Goal: Task Accomplishment & Management: Manage account settings

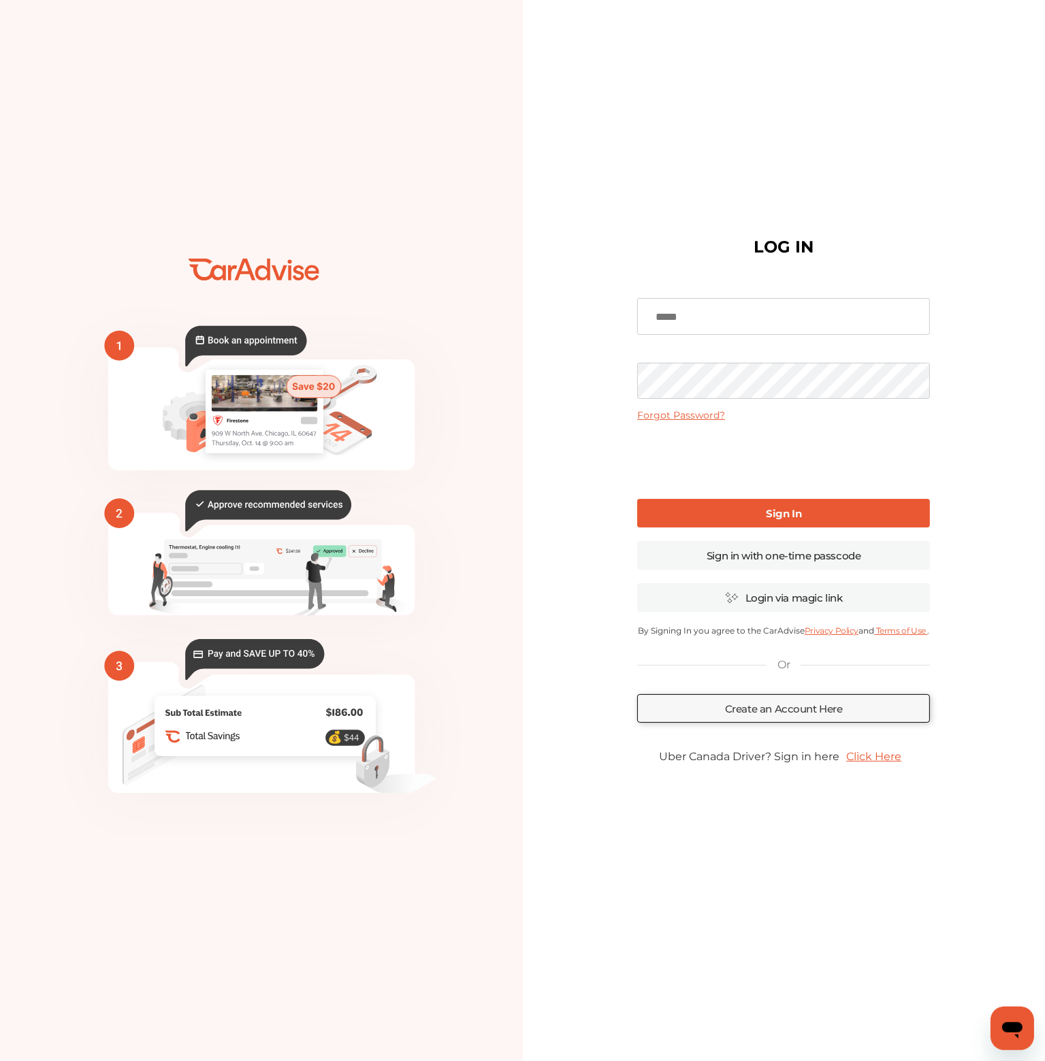
click at [736, 310] on input at bounding box center [783, 316] width 293 height 37
click at [718, 304] on input at bounding box center [783, 316] width 293 height 37
type input "**********"
click at [646, 413] on link "Forgot Password?" at bounding box center [681, 415] width 88 height 12
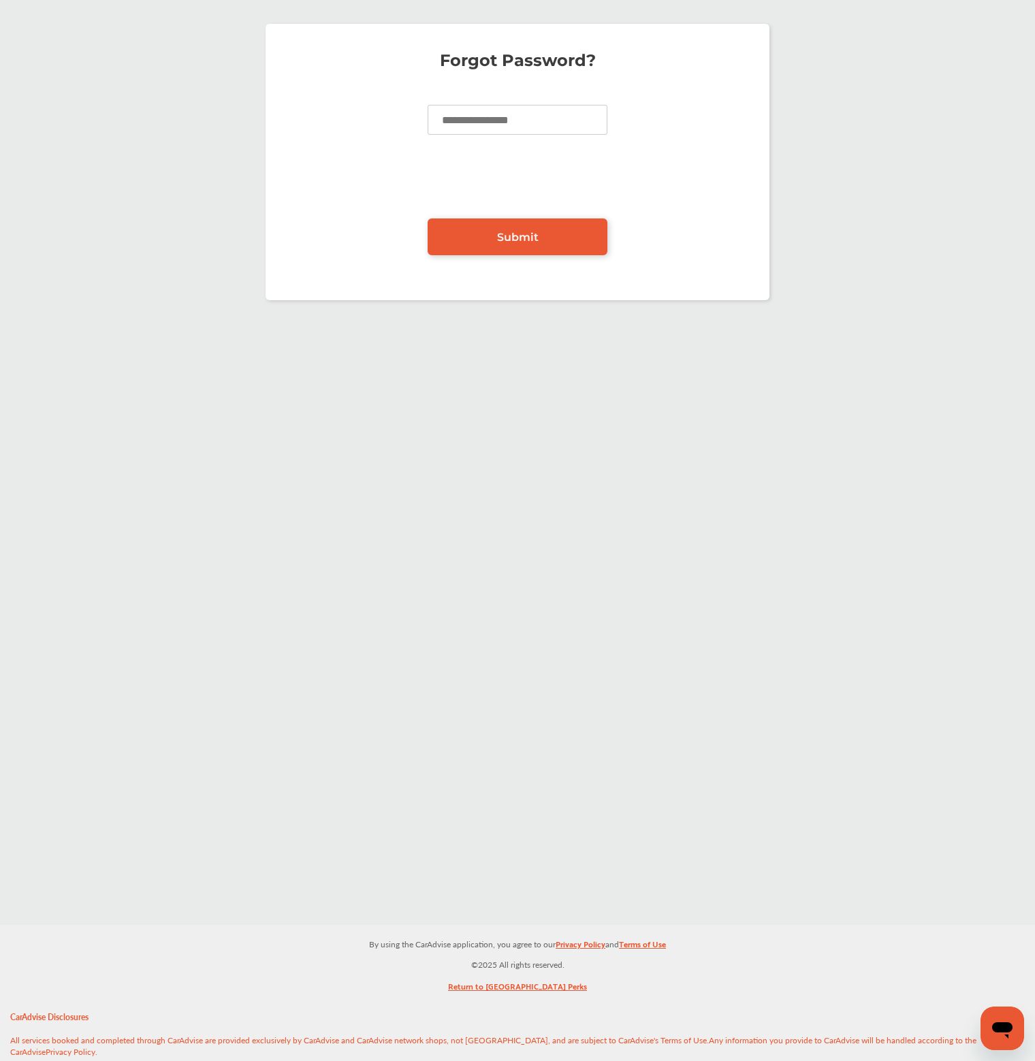
click at [466, 115] on input at bounding box center [517, 120] width 180 height 30
type input "*"
type input "**********"
click at [555, 241] on link "Submit" at bounding box center [517, 237] width 180 height 37
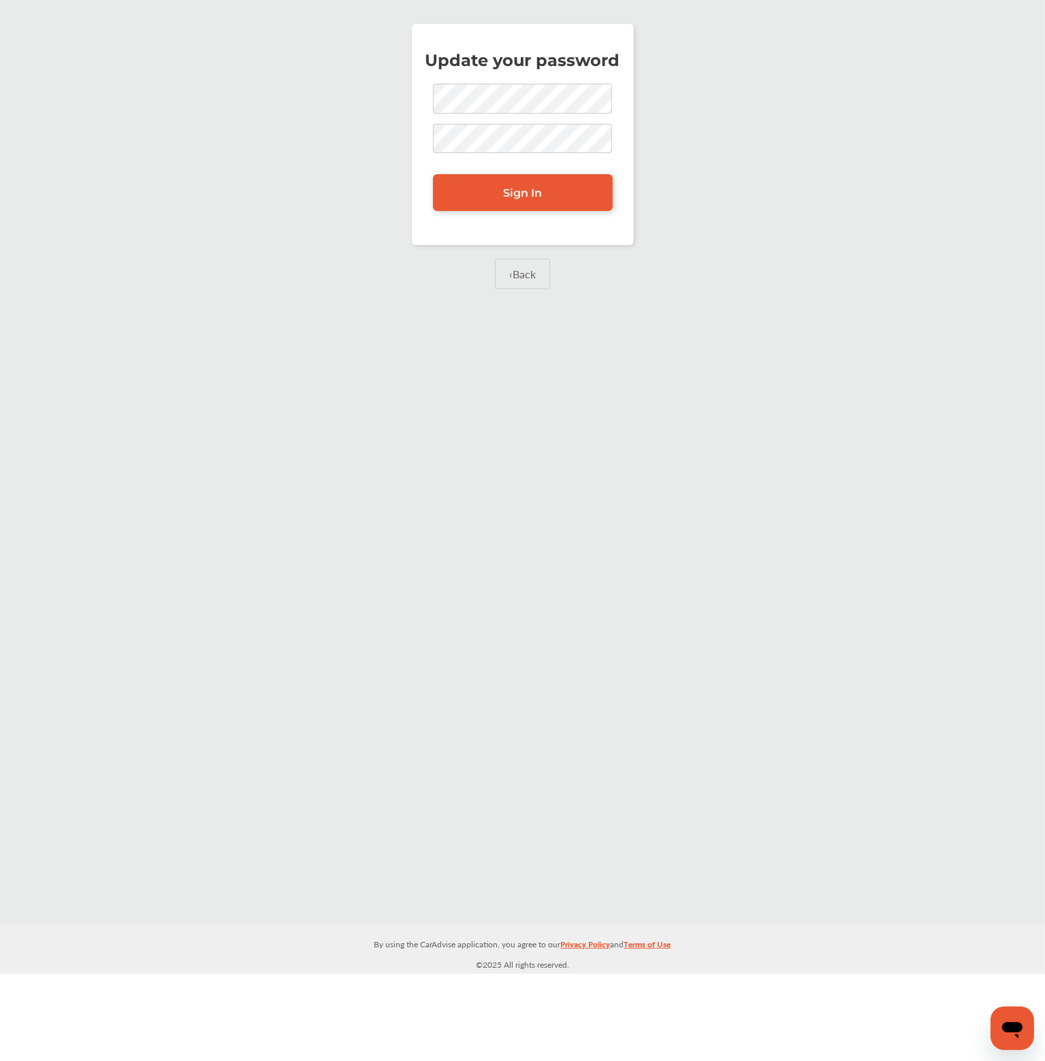
click at [587, 285] on div "Update your password Sign In ‹ Back" at bounding box center [522, 173] width 1038 height 327
click at [587, 253] on div "Update your password Sign In ‹ Back" at bounding box center [522, 173] width 1038 height 327
click at [547, 202] on link "Sign In" at bounding box center [523, 192] width 180 height 37
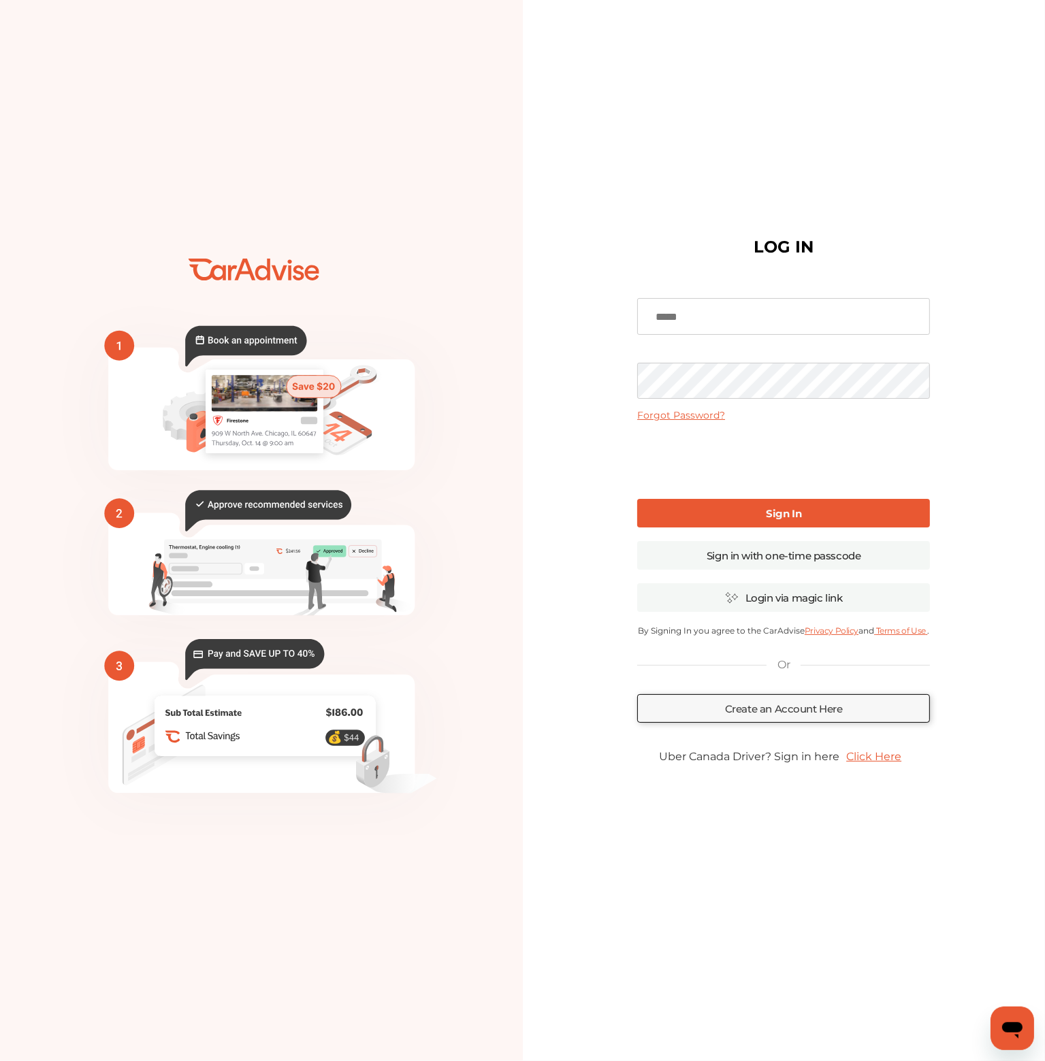
click at [587, 314] on input at bounding box center [783, 316] width 293 height 37
type input "**********"
click at [587, 423] on link "Sign In" at bounding box center [783, 513] width 293 height 29
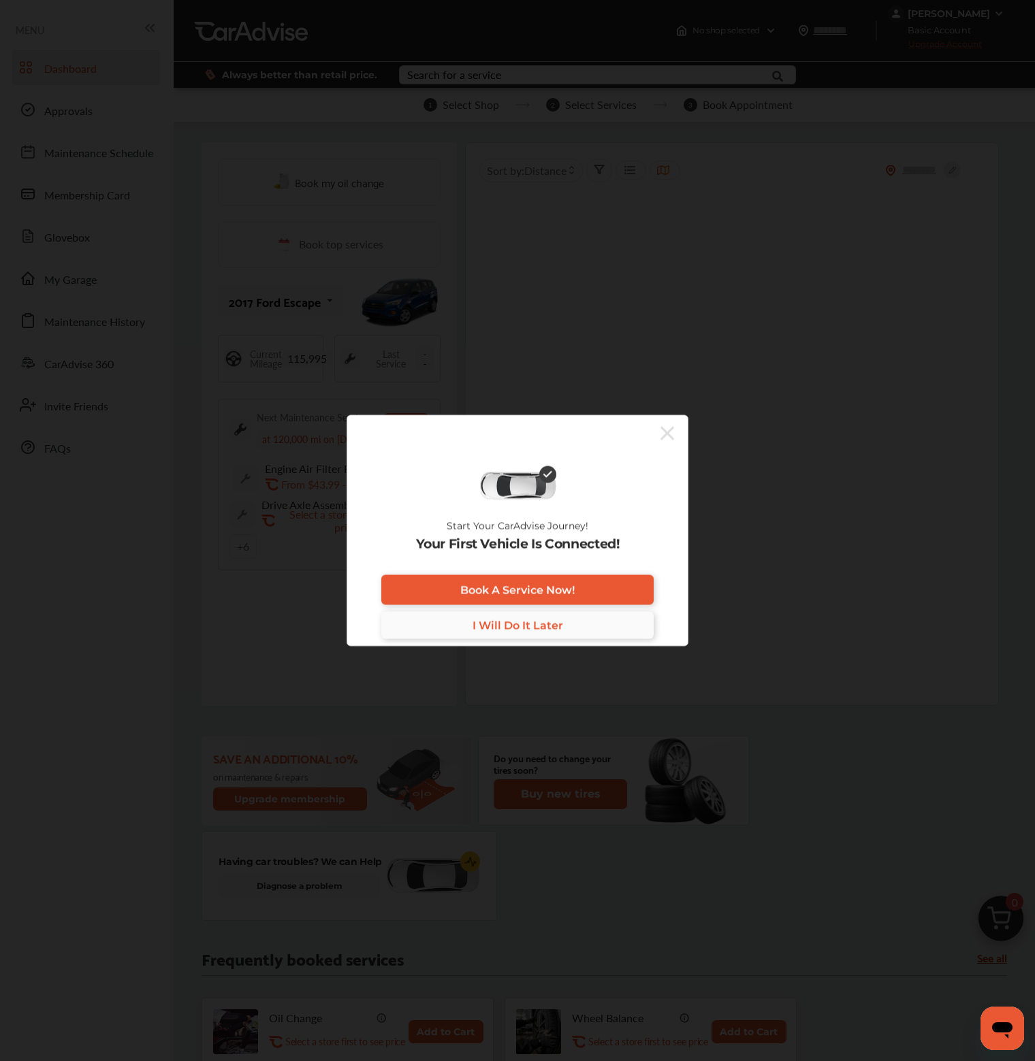
click at [555, 423] on span "I Will Do It Later" at bounding box center [517, 625] width 91 height 13
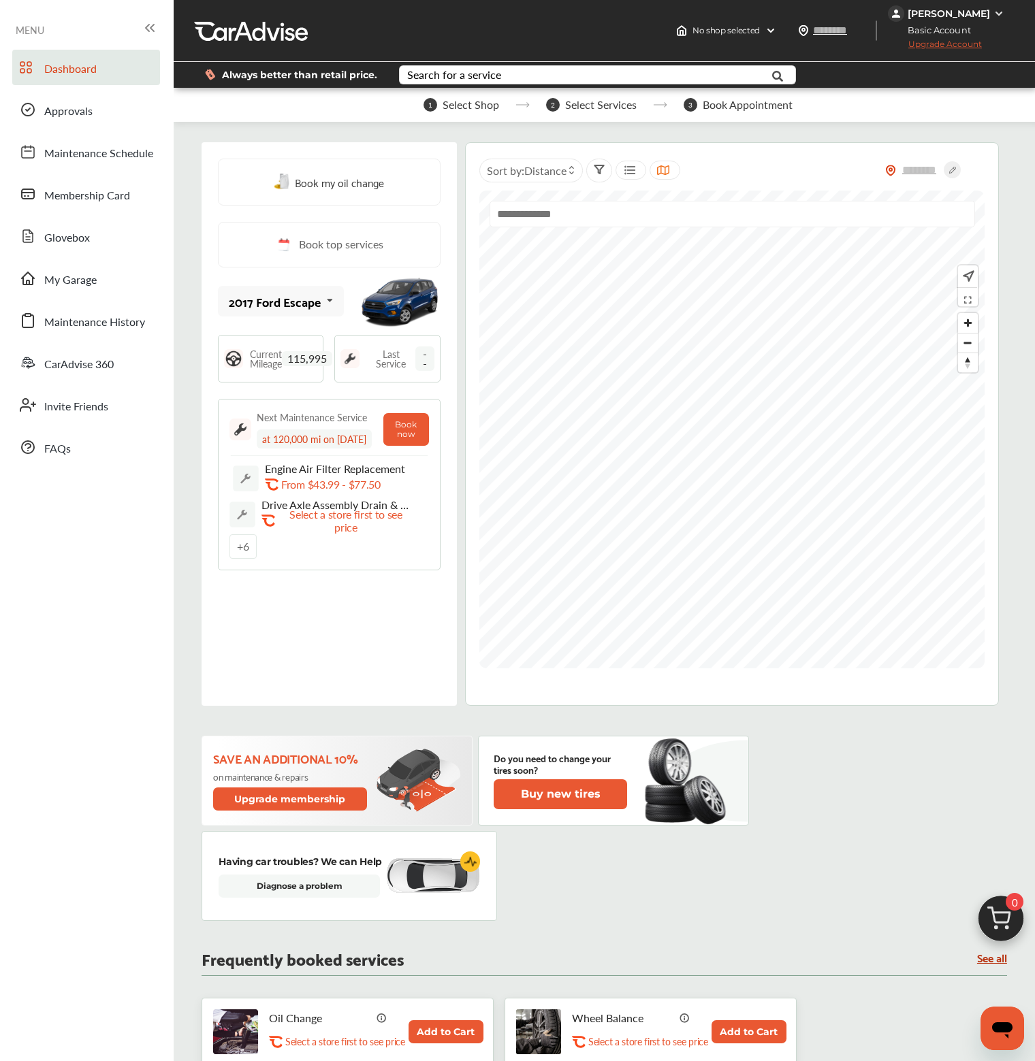
click at [587, 171] on circle at bounding box center [951, 169] width 17 height 17
click at [587, 169] on input "text" at bounding box center [920, 175] width 48 height 14
type input "*****"
click at [587, 168] on icon at bounding box center [951, 169] width 17 height 17
type input "*****"
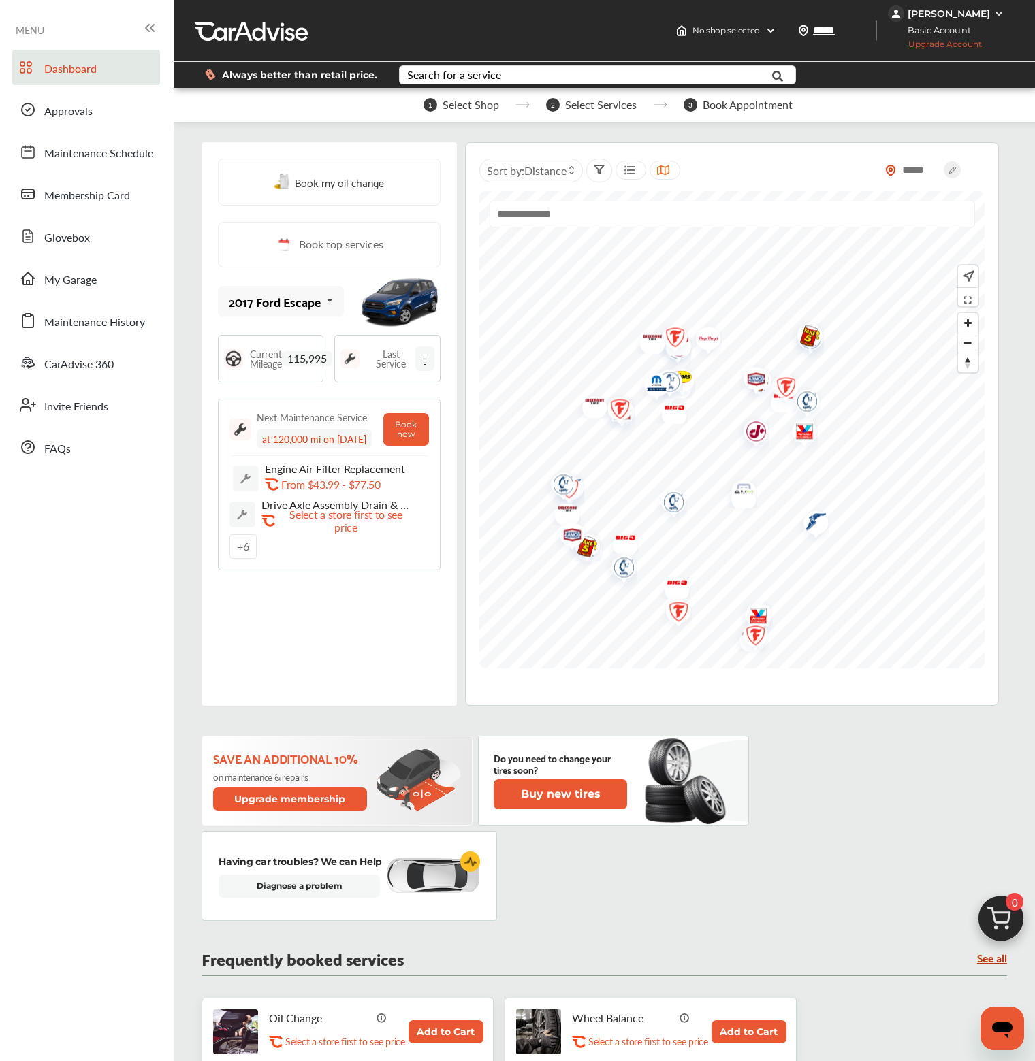
click at [28, 72] on 1306 at bounding box center [29, 71] width 4 height 4
click at [74, 423] on link "FAQs" at bounding box center [86, 447] width 148 height 35
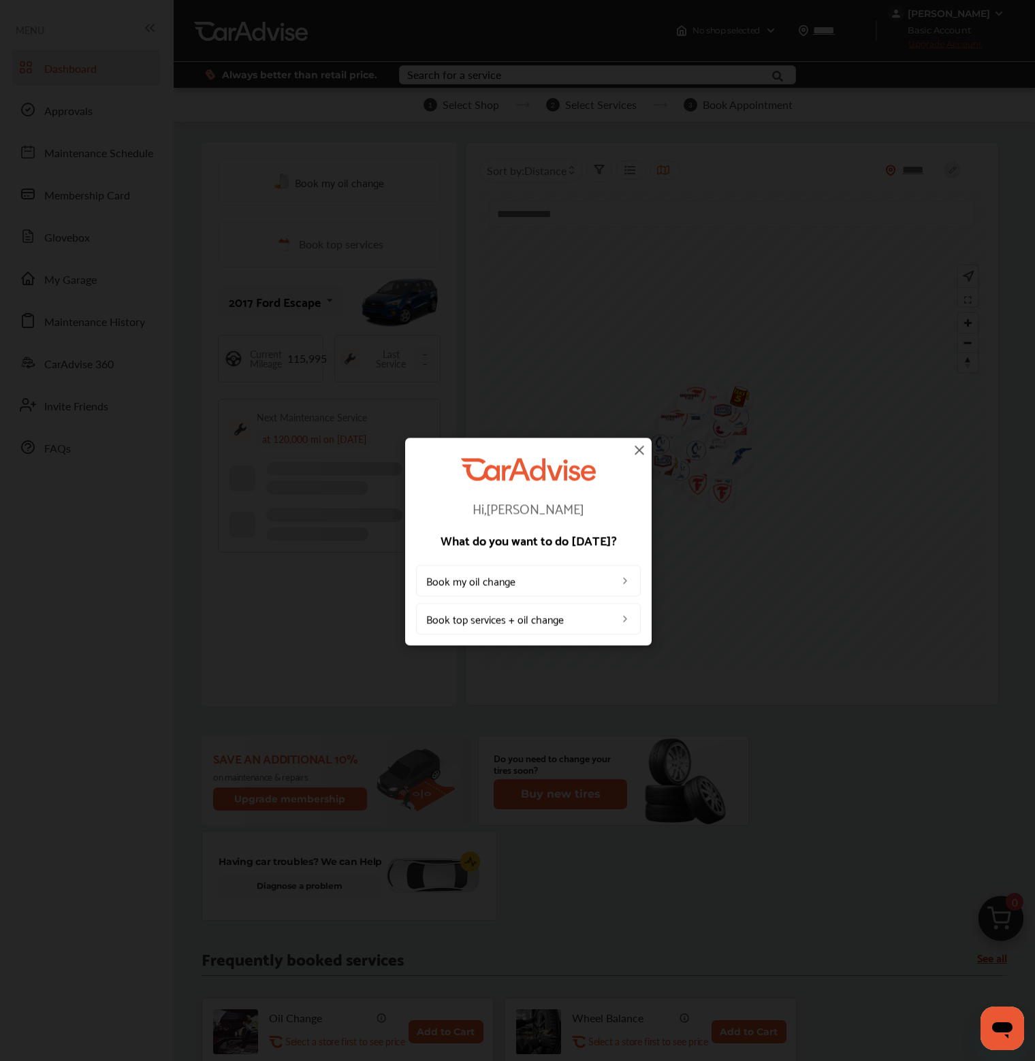
click at [633, 447] on img at bounding box center [639, 450] width 16 height 16
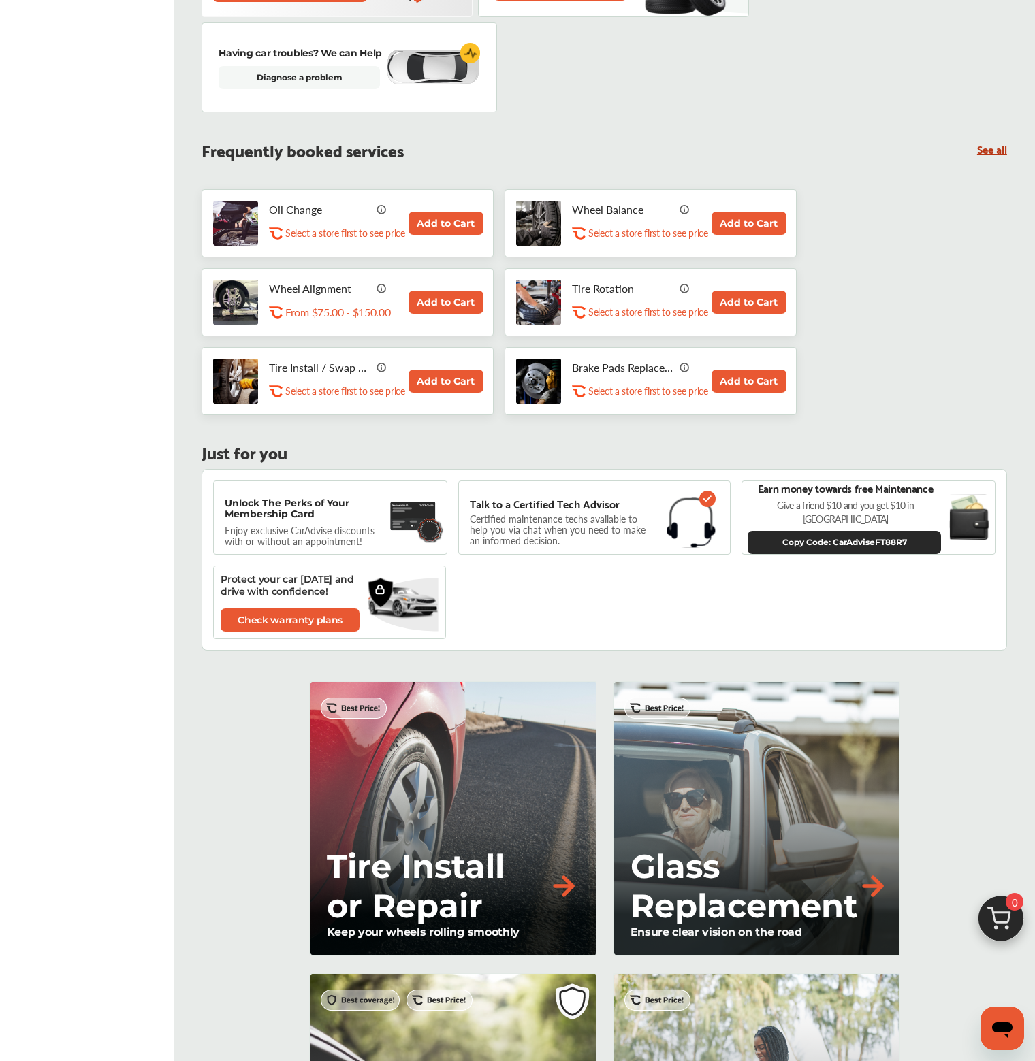
scroll to position [813, 0]
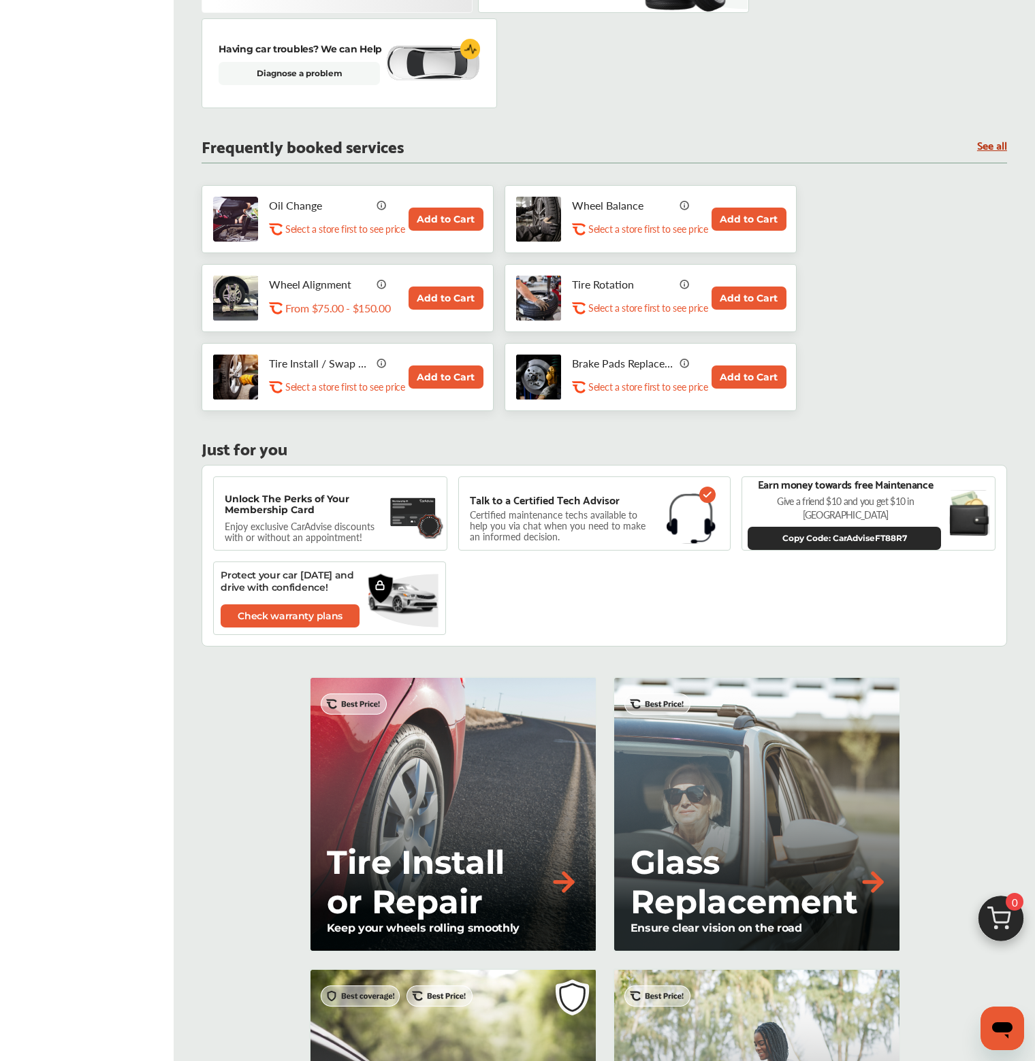
click at [317, 530] on p "Enjoy exclusive CarAdvise discounts with or without an appointment!" at bounding box center [306, 532] width 163 height 22
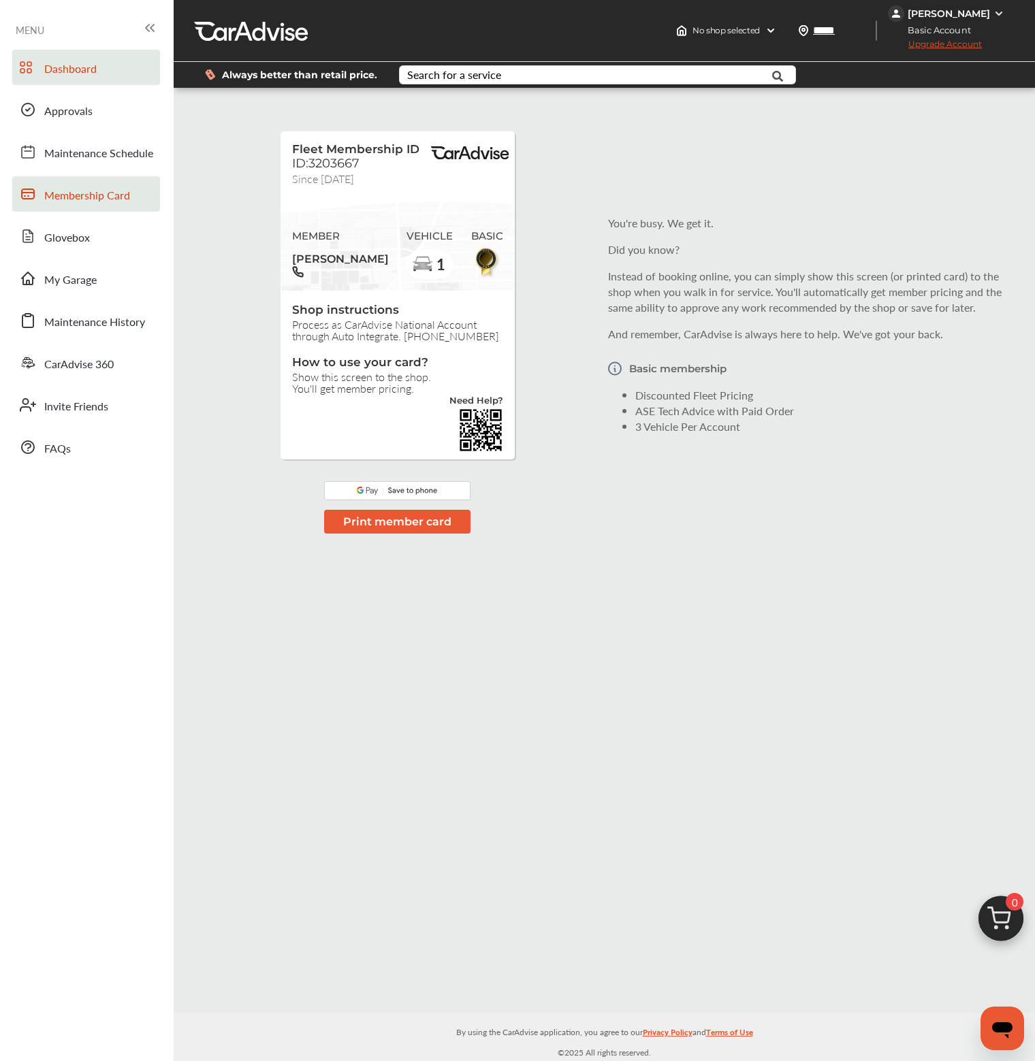
click at [41, 64] on link "Dashboard" at bounding box center [86, 67] width 148 height 35
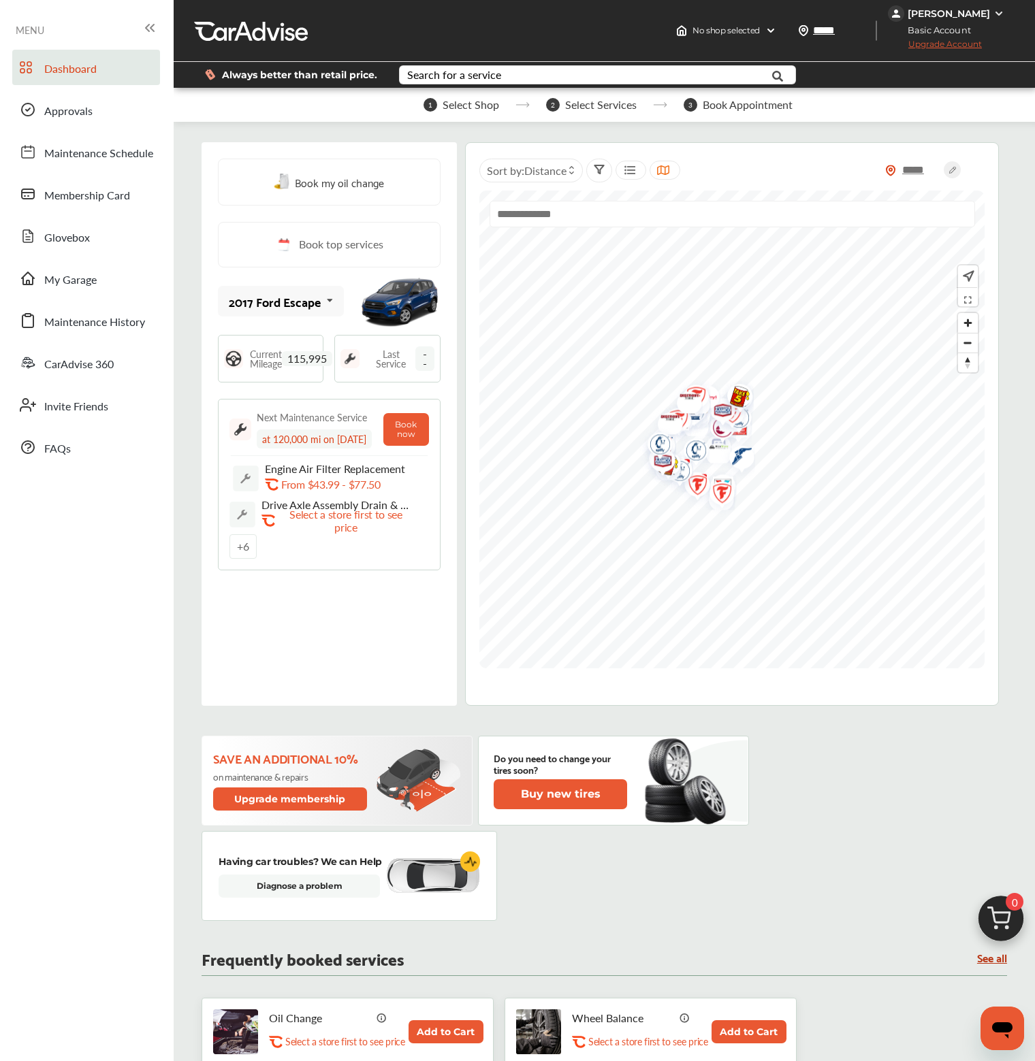
click at [257, 353] on span "Current Mileage" at bounding box center [266, 358] width 32 height 19
click at [329, 298] on icon at bounding box center [330, 300] width 23 height 29
click at [382, 312] on img at bounding box center [400, 301] width 82 height 61
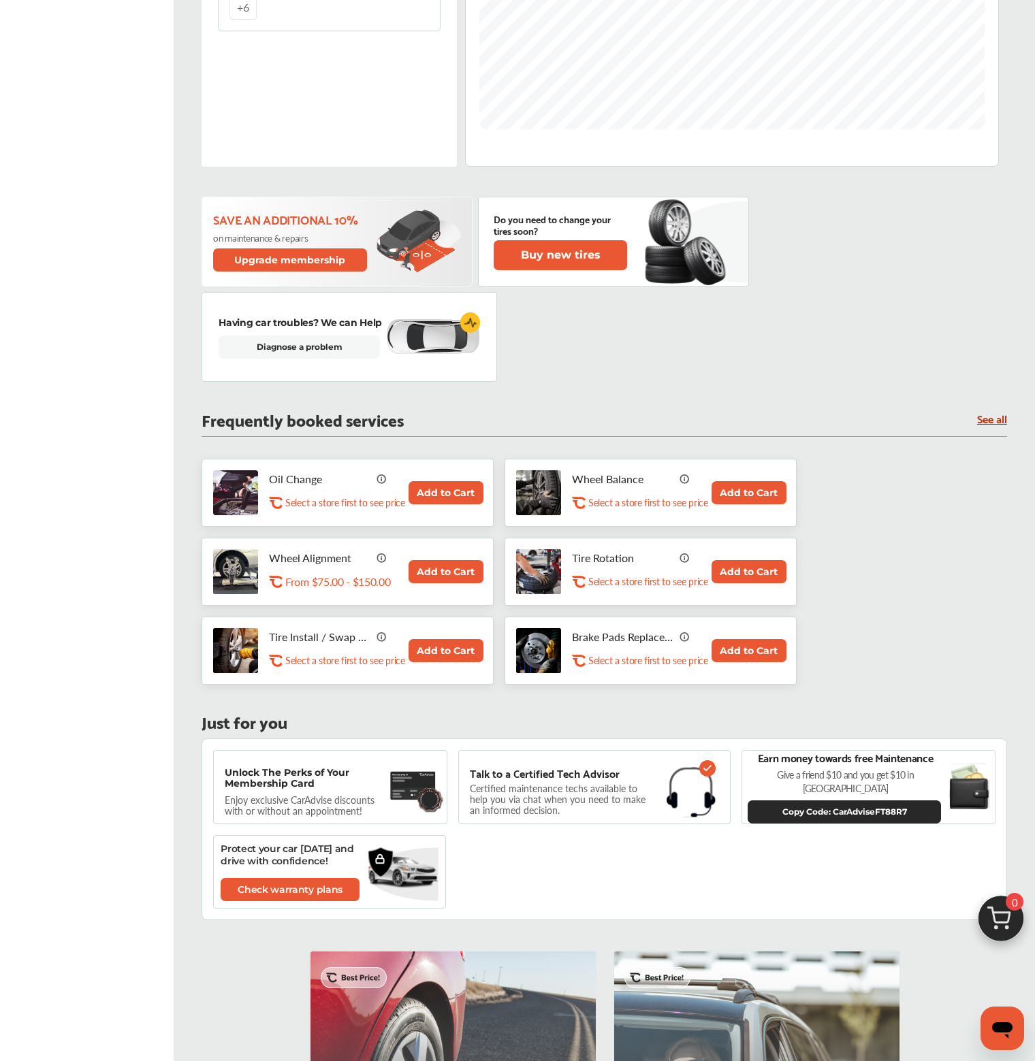
scroll to position [545, 0]
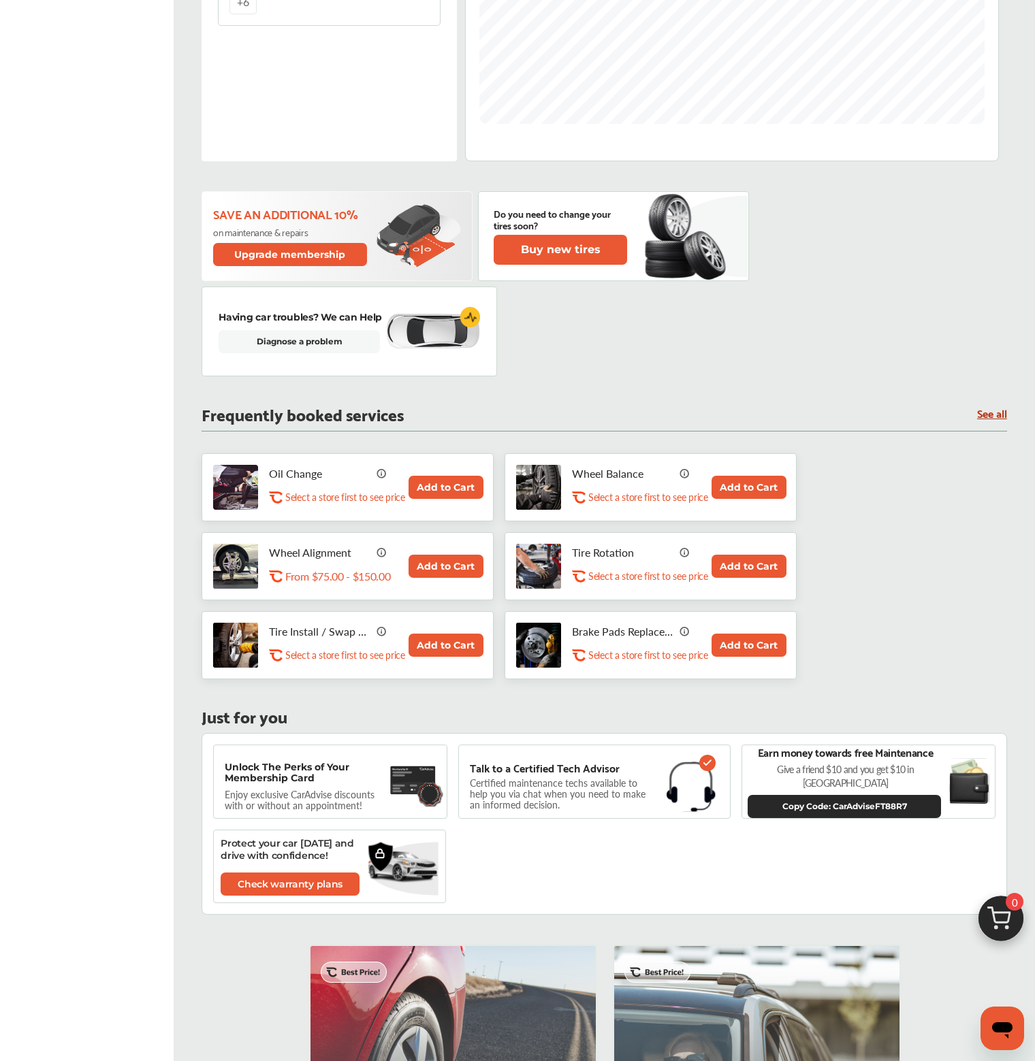
click at [411, 781] on img at bounding box center [413, 780] width 46 height 37
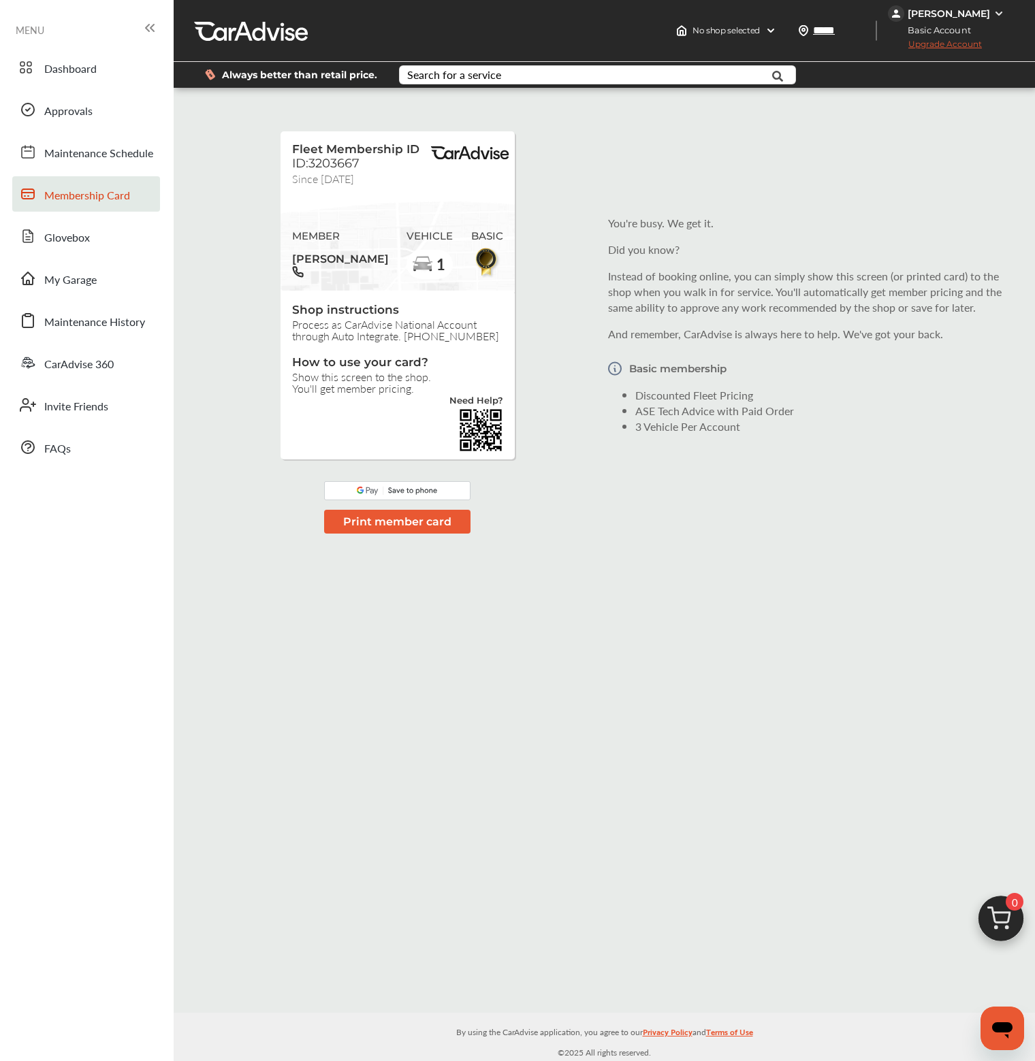
click at [411, 780] on div "Fleet Membership ID ID:3203667 Since August 25 MEMBER Jessica Martinez VEHICLE …" at bounding box center [604, 550] width 861 height 925
click at [84, 239] on span "Glovebox" at bounding box center [67, 238] width 46 height 18
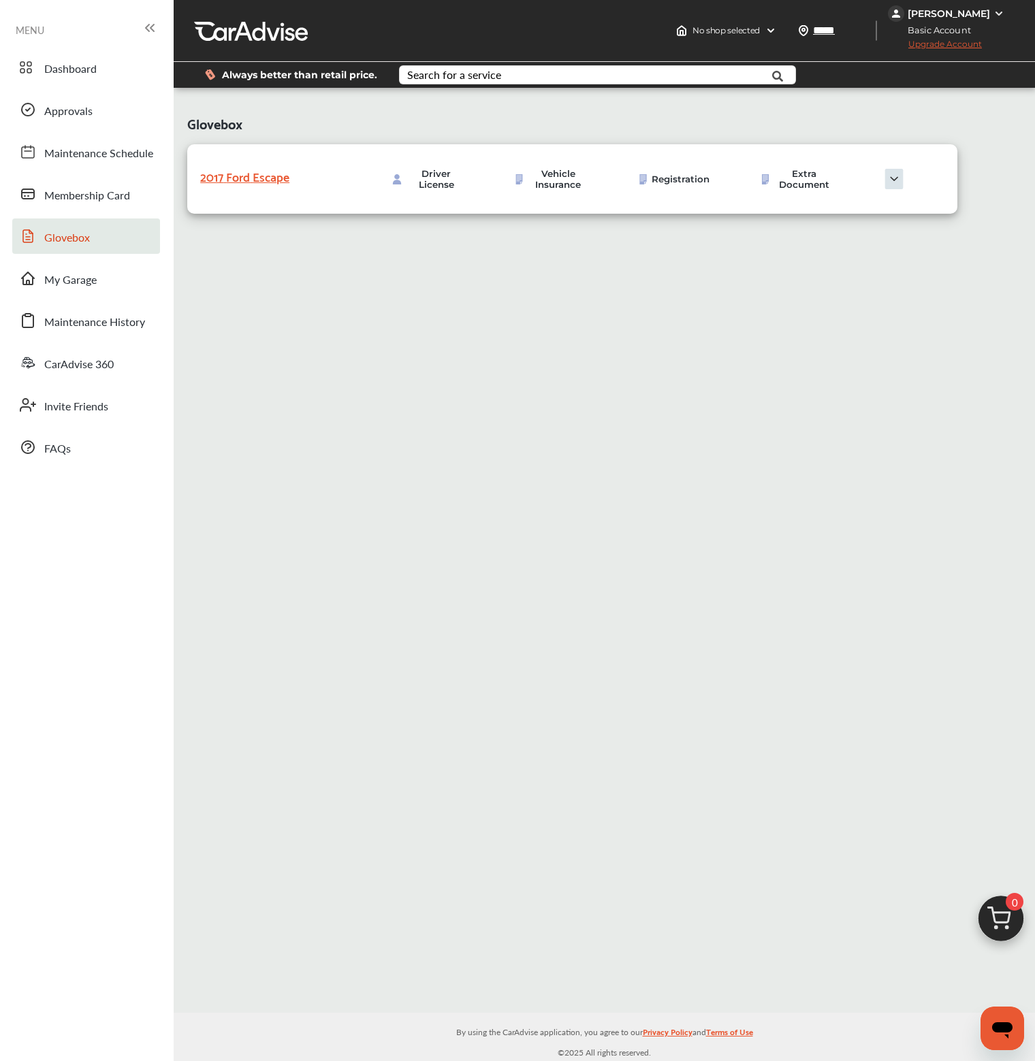
click at [890, 176] on img at bounding box center [894, 179] width 68 height 20
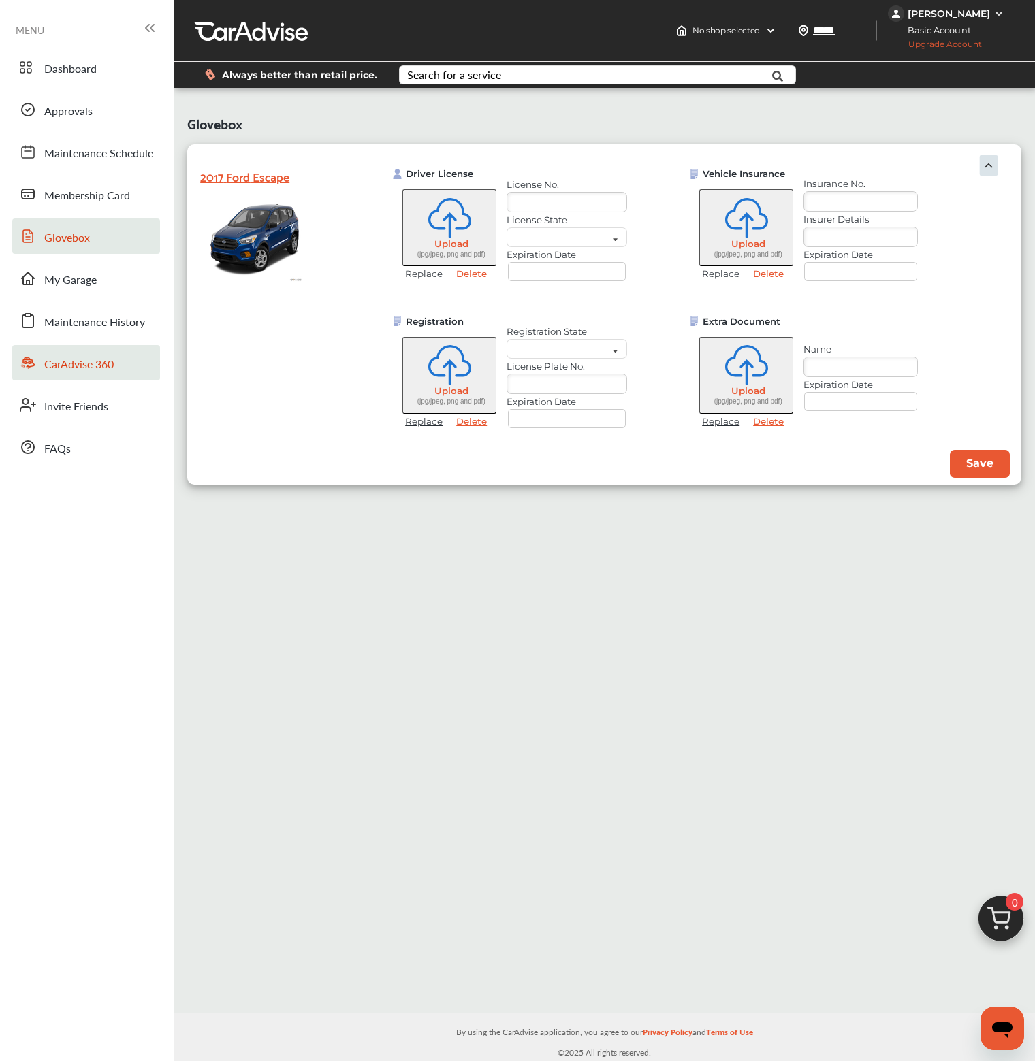
click at [93, 368] on span "CarAdvise 360" at bounding box center [78, 365] width 69 height 18
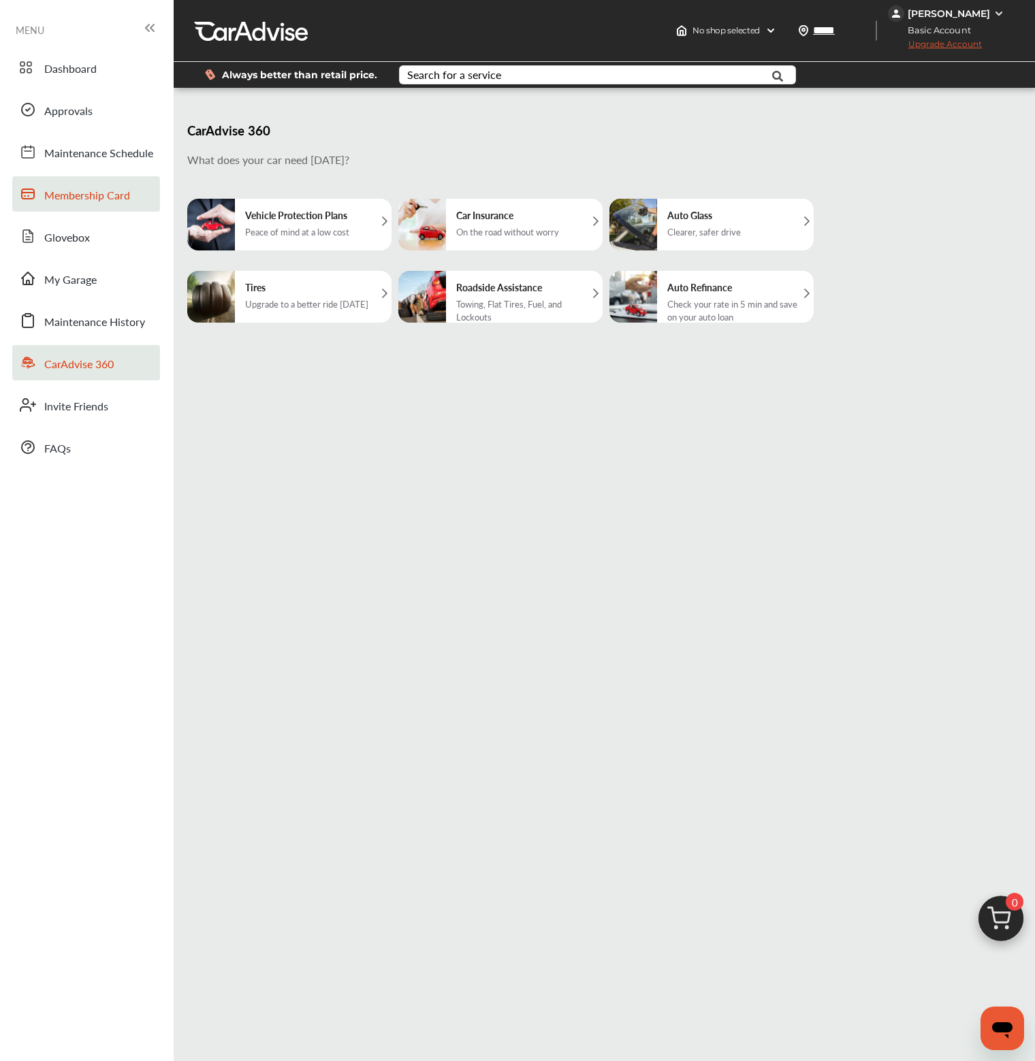
click at [50, 197] on span "Membership Card" at bounding box center [87, 196] width 86 height 18
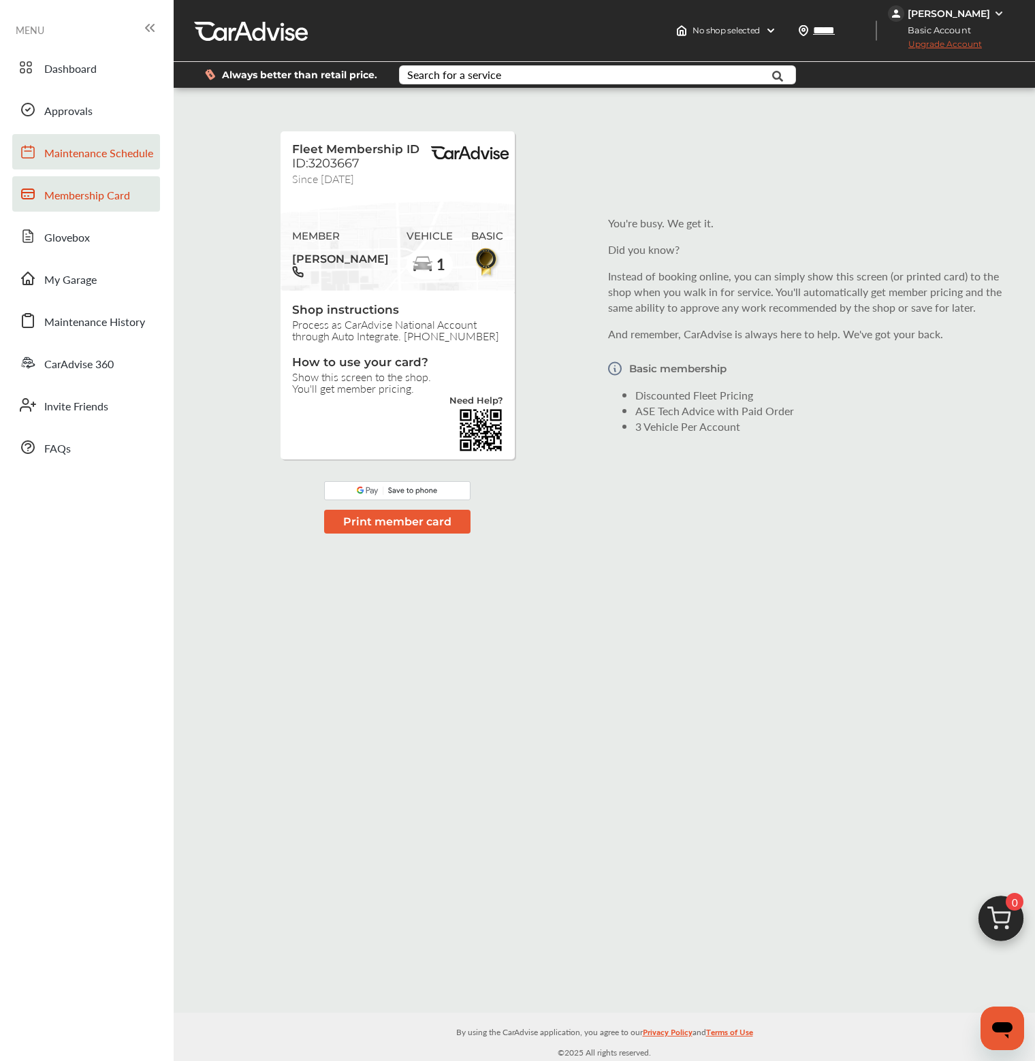
click at [57, 152] on span "Maintenance Schedule" at bounding box center [98, 154] width 109 height 18
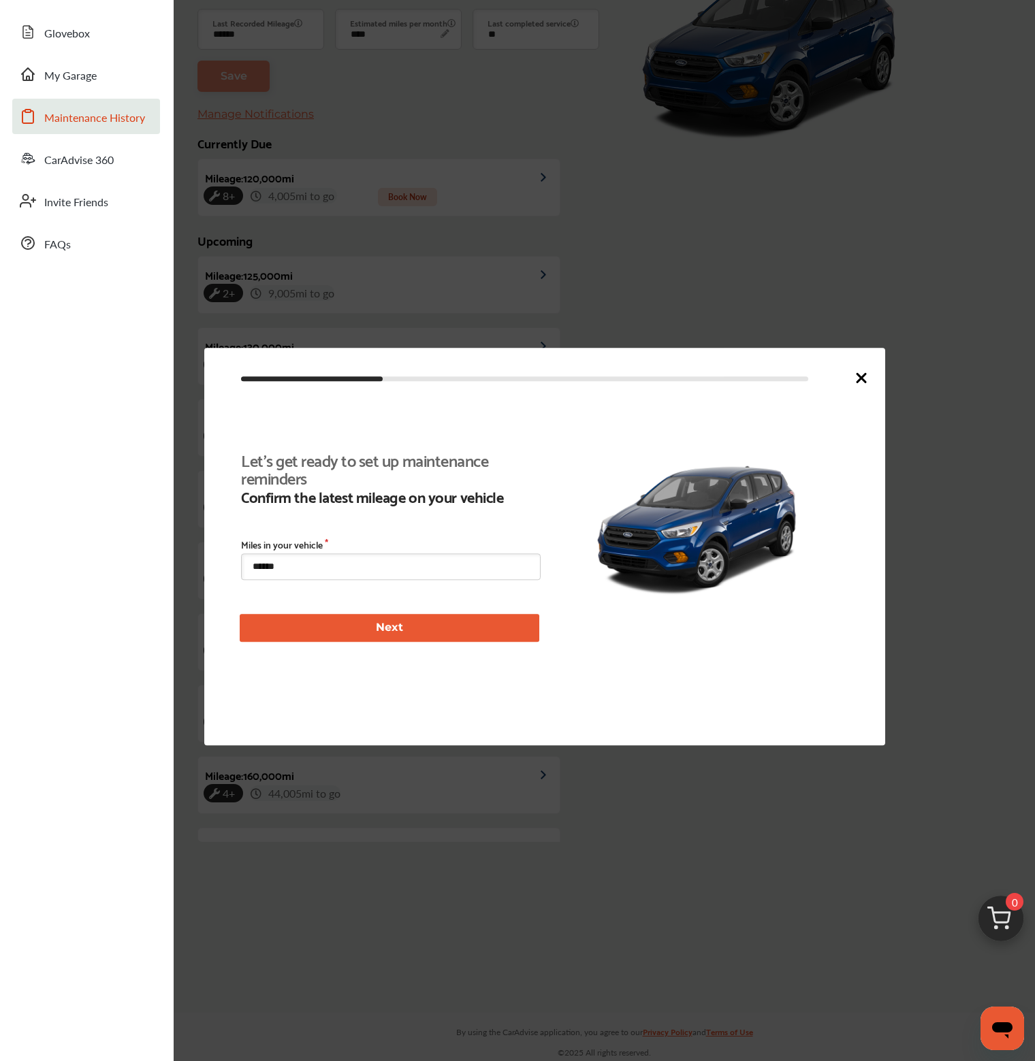
scroll to position [310, 0]
drag, startPoint x: 861, startPoint y: 372, endPoint x: 794, endPoint y: 351, distance: 70.6
click at [862, 370] on icon at bounding box center [861, 378] width 16 height 16
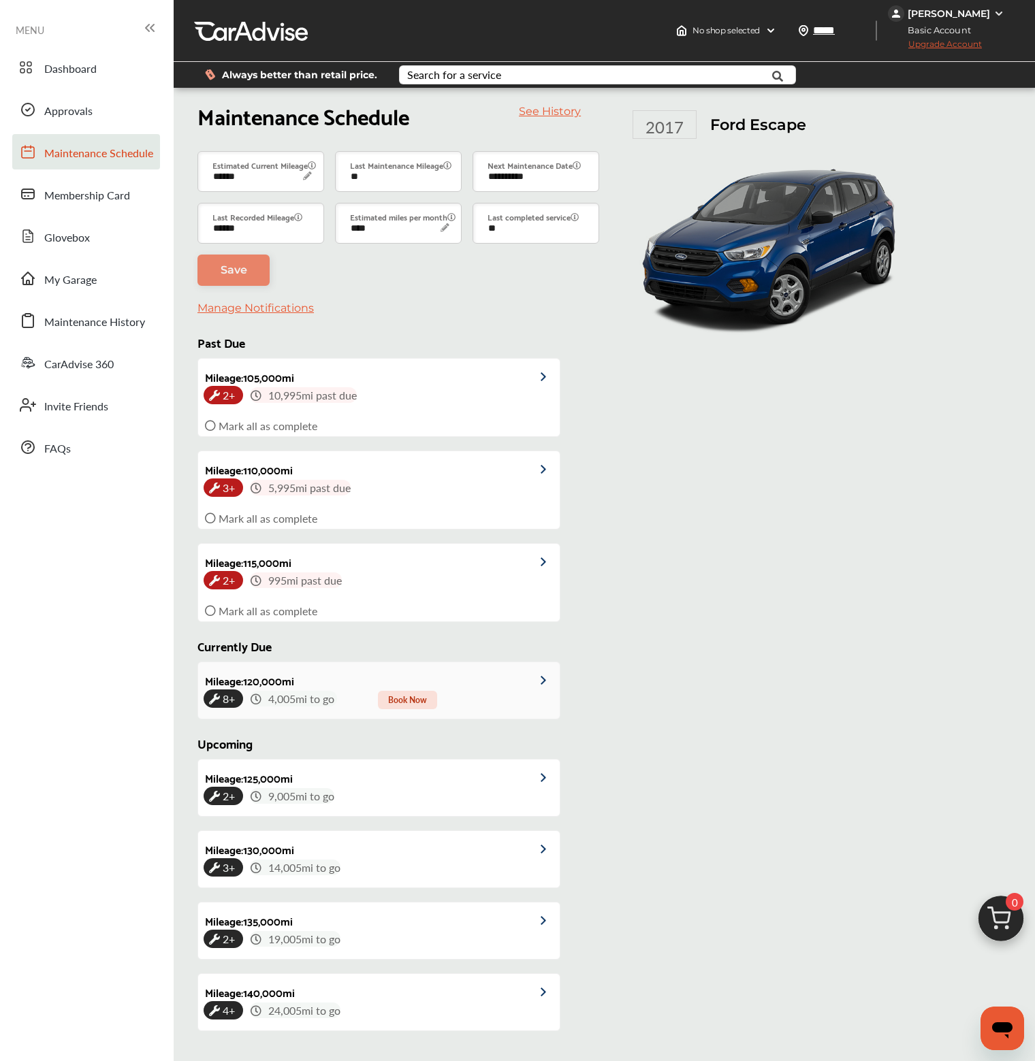
scroll to position [0, 0]
click at [52, 117] on span "Approvals" at bounding box center [68, 112] width 48 height 18
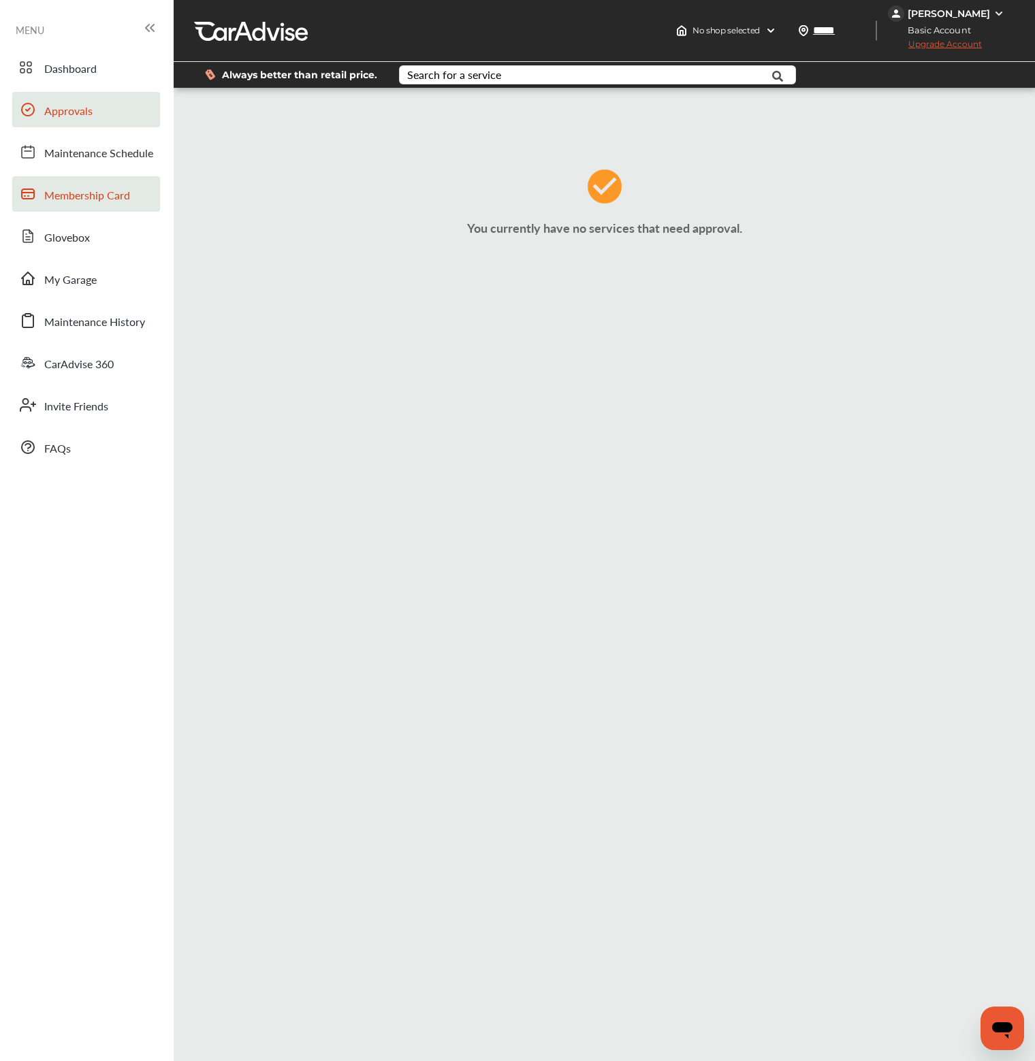
click at [101, 183] on link "Membership Card" at bounding box center [86, 193] width 148 height 35
